Goal: Information Seeking & Learning: Learn about a topic

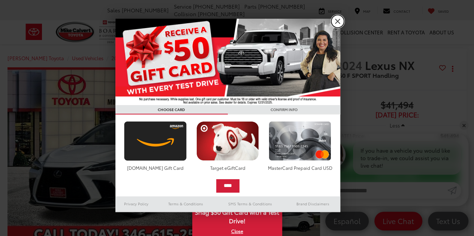
click at [337, 22] on link "X" at bounding box center [337, 21] width 13 height 13
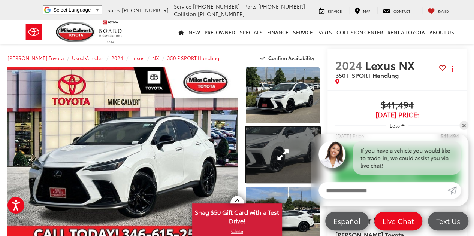
click at [276, 154] on link "Expand Photo 2" at bounding box center [283, 155] width 74 height 56
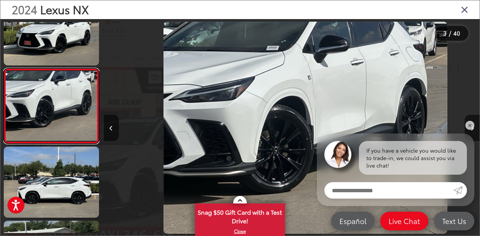
scroll to position [0, 752]
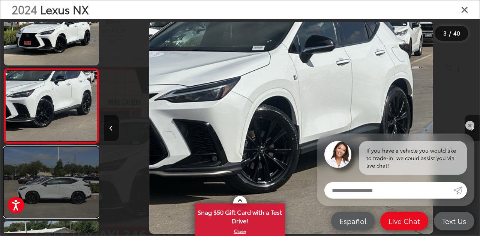
click at [70, 192] on link at bounding box center [51, 182] width 95 height 71
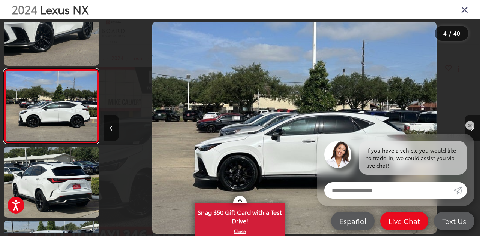
scroll to position [0, 1127]
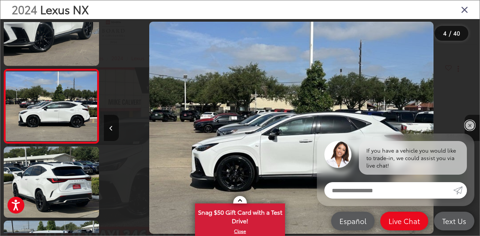
click at [470, 125] on link "✕" at bounding box center [469, 125] width 9 height 9
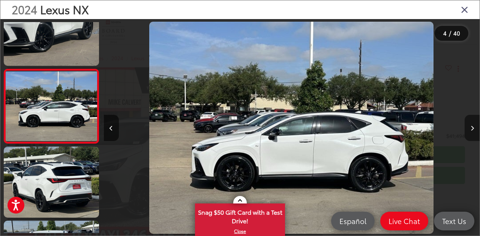
click at [471, 129] on icon "Next image" at bounding box center [471, 128] width 3 height 5
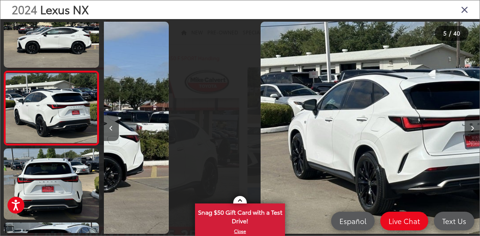
scroll to position [251, 0]
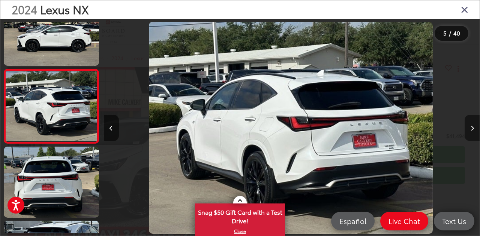
click at [470, 129] on icon "Next image" at bounding box center [471, 128] width 3 height 5
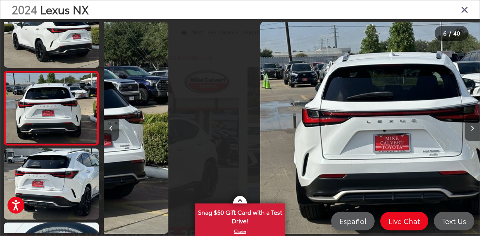
scroll to position [325, 0]
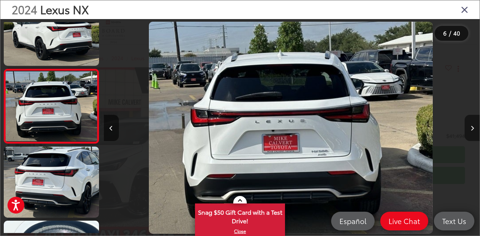
click at [470, 129] on icon "Next image" at bounding box center [471, 128] width 3 height 5
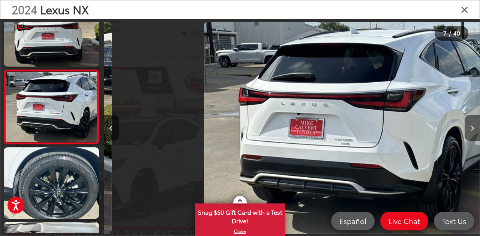
scroll to position [399, 0]
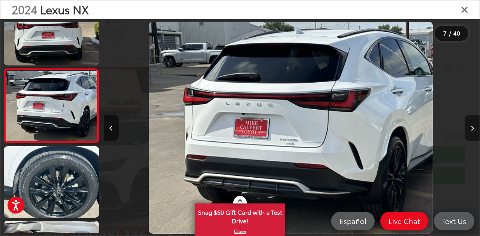
click at [470, 129] on icon "Next image" at bounding box center [471, 128] width 3 height 5
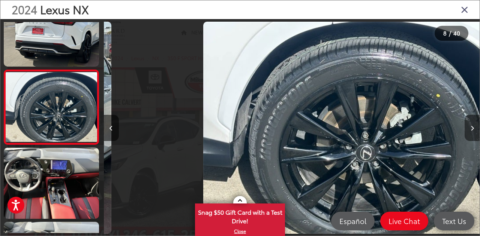
scroll to position [474, 0]
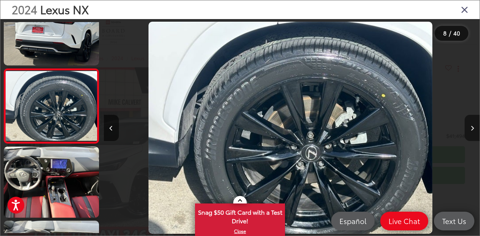
click at [470, 129] on icon "Next image" at bounding box center [471, 128] width 3 height 5
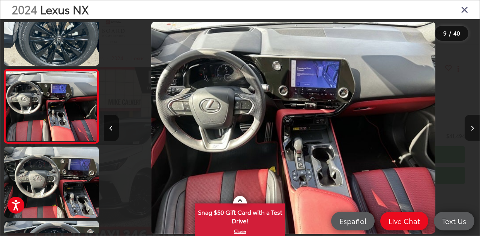
scroll to position [0, 3007]
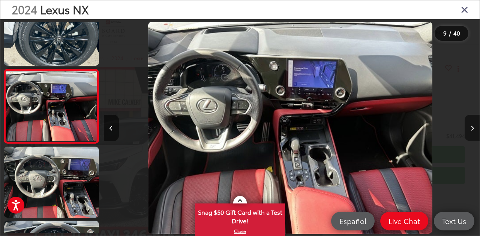
click at [470, 129] on icon "Next image" at bounding box center [471, 128] width 3 height 5
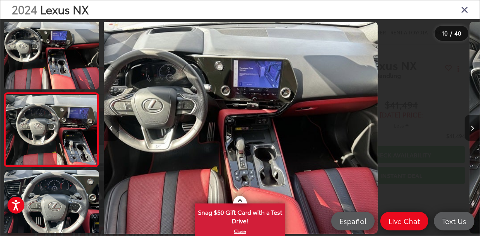
scroll to position [0, 0]
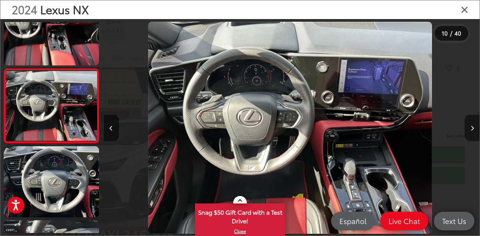
click at [470, 129] on icon "Next image" at bounding box center [471, 128] width 3 height 5
